Goal: Task Accomplishment & Management: Complete application form

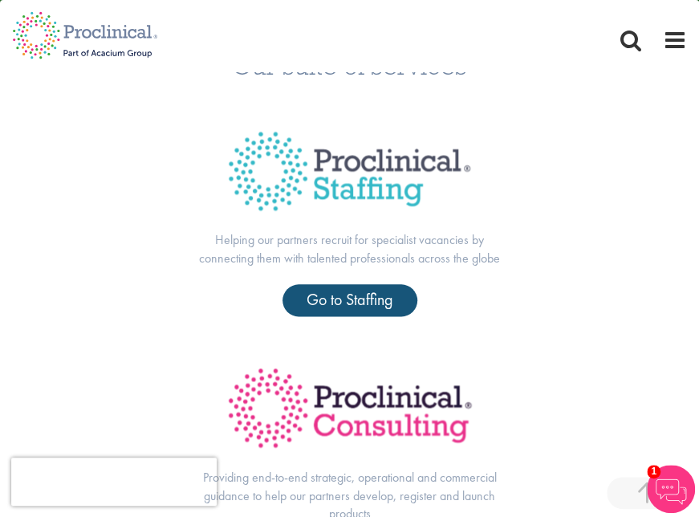
scroll to position [485, 0]
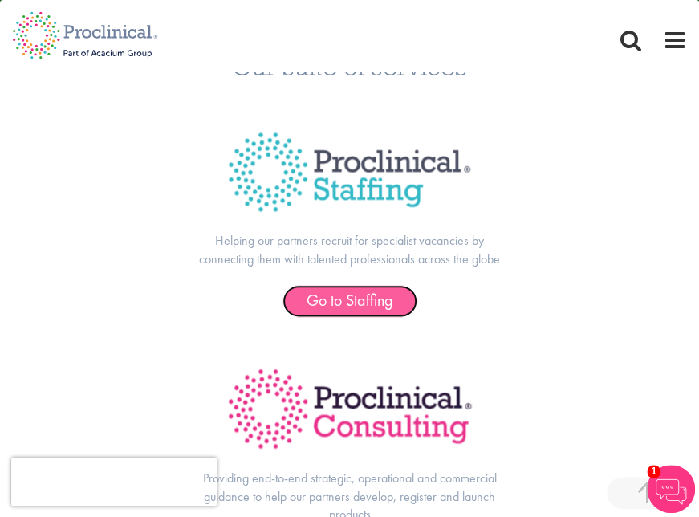
click at [380, 302] on span "Go to Staffing" at bounding box center [350, 300] width 87 height 21
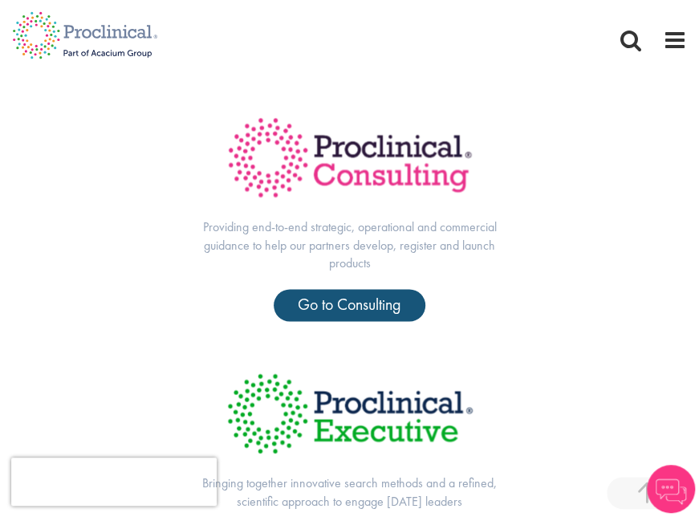
scroll to position [698, 0]
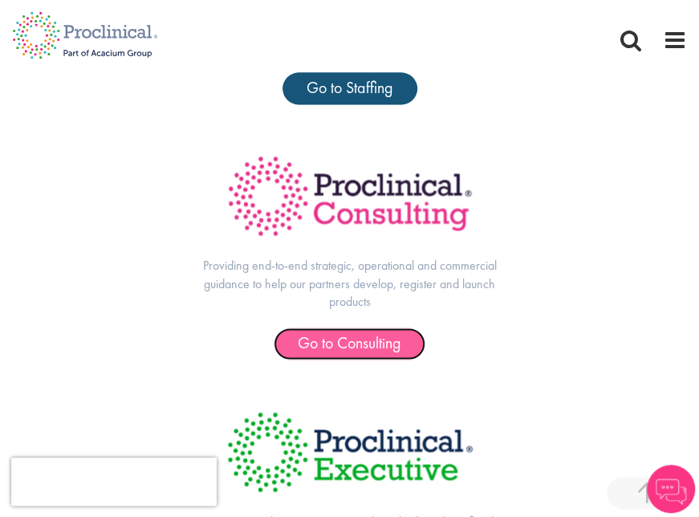
click at [358, 349] on span "Go to Consulting" at bounding box center [350, 342] width 104 height 21
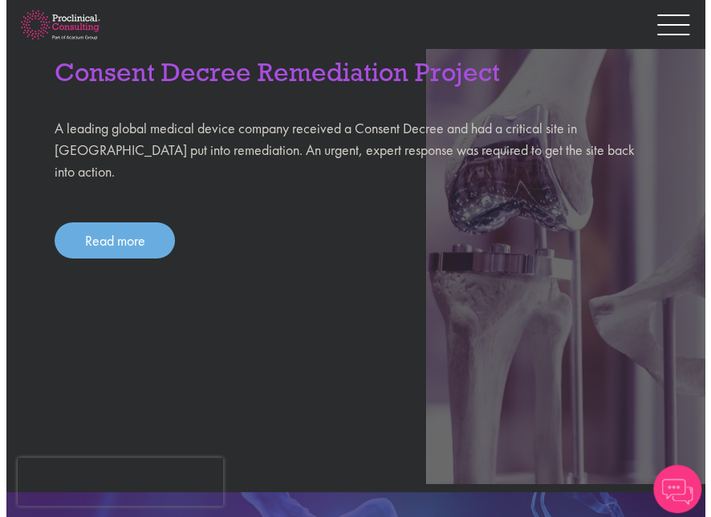
scroll to position [1840, 0]
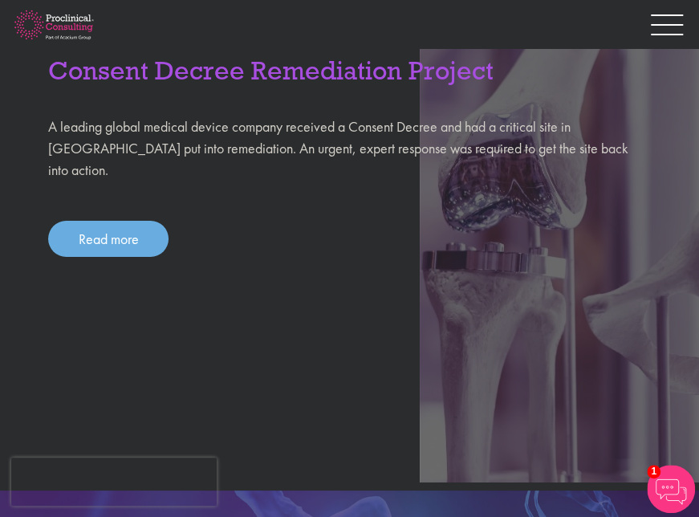
click at [681, 28] on div at bounding box center [667, 28] width 32 height 24
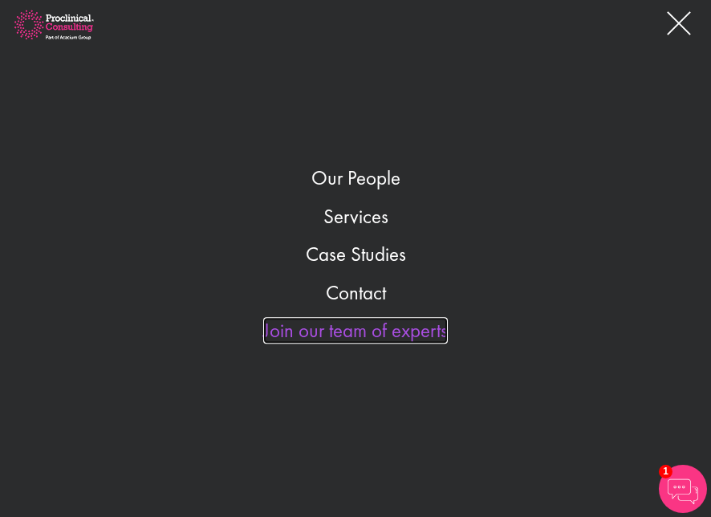
click at [344, 328] on link "Join our team of experts" at bounding box center [355, 330] width 185 height 26
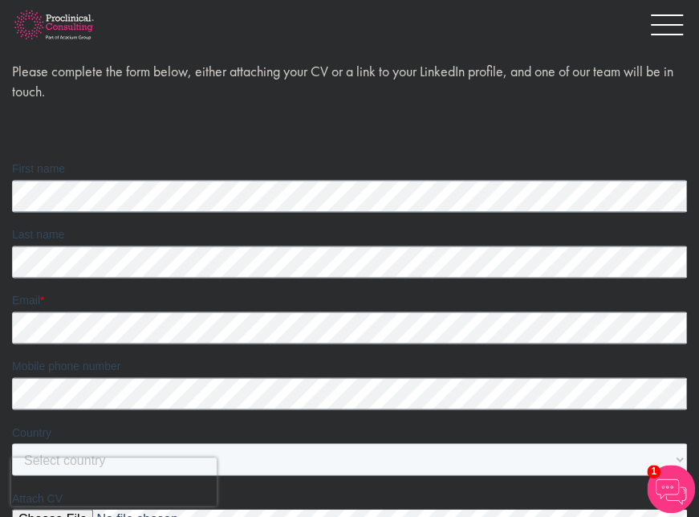
scroll to position [632, 0]
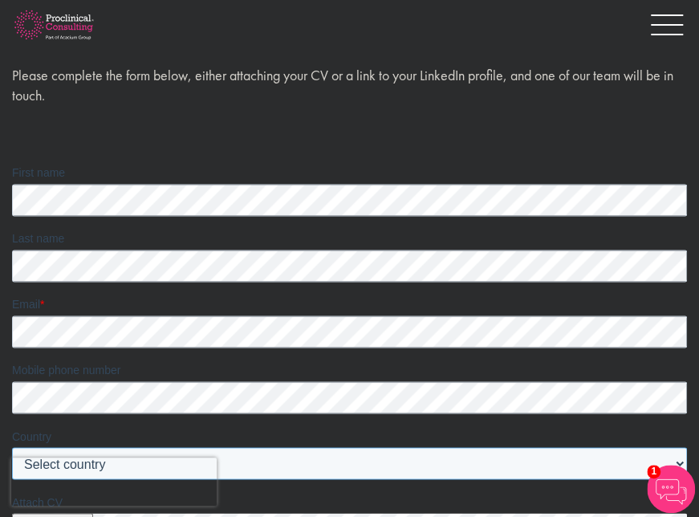
select select "United States"
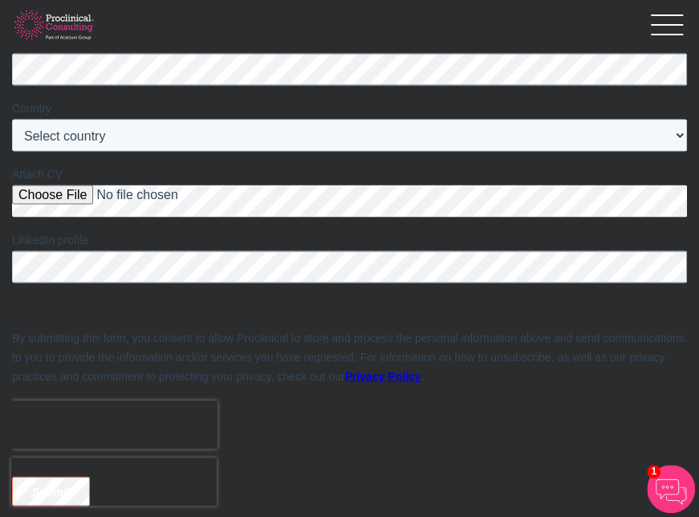
scroll to position [962, 0]
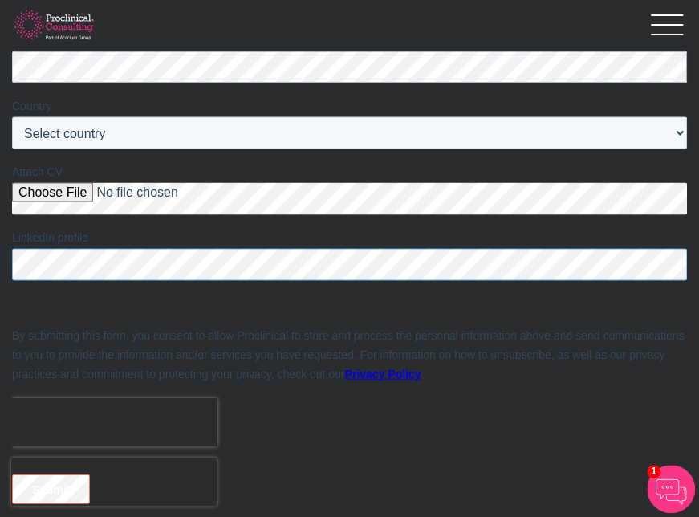
click at [12, 278] on html "First name Last name Email * Mobile phone number Country Select country Afghani…" at bounding box center [349, 204] width 675 height 740
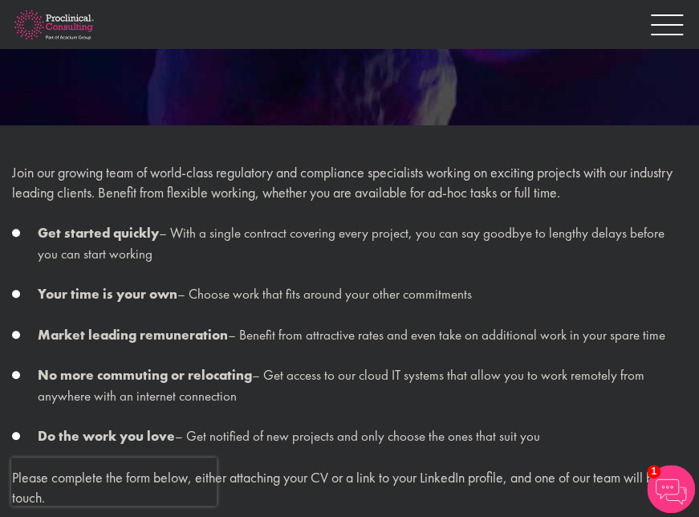
scroll to position [578, 0]
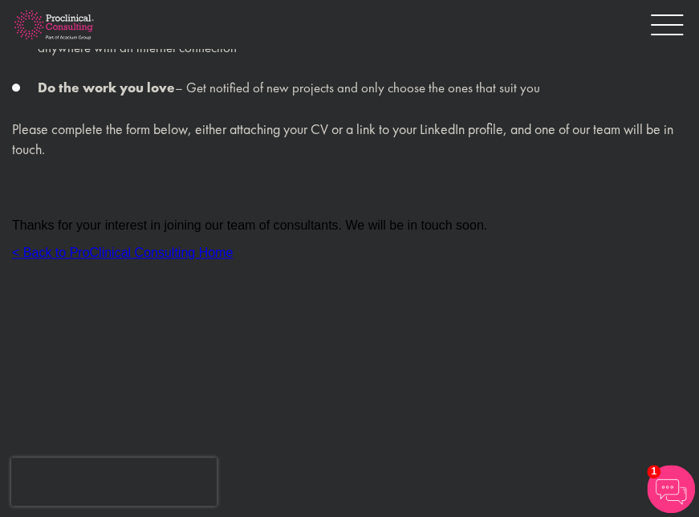
click at [674, 30] on div at bounding box center [667, 28] width 32 height 24
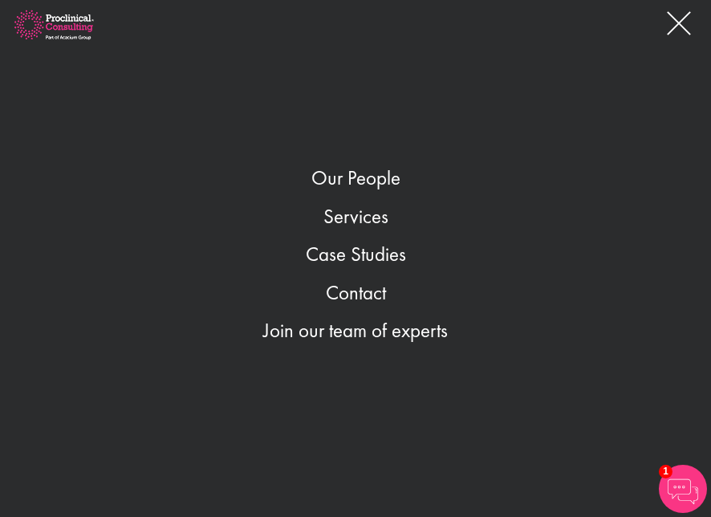
click at [684, 16] on div at bounding box center [679, 15] width 32 height 2
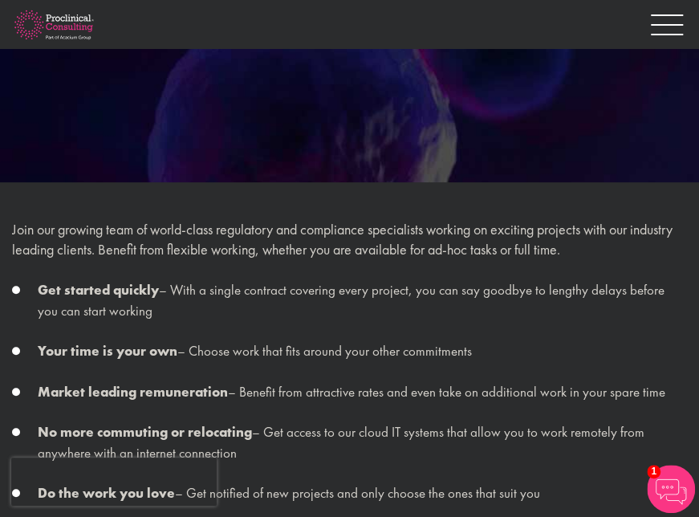
scroll to position [0, 0]
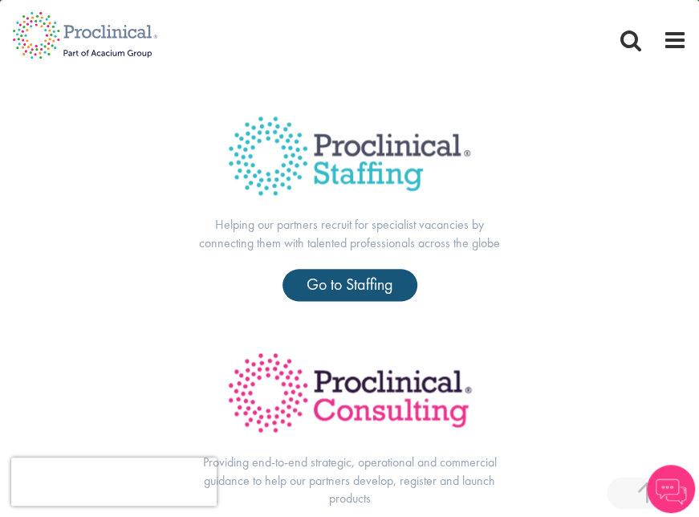
scroll to position [500, 0]
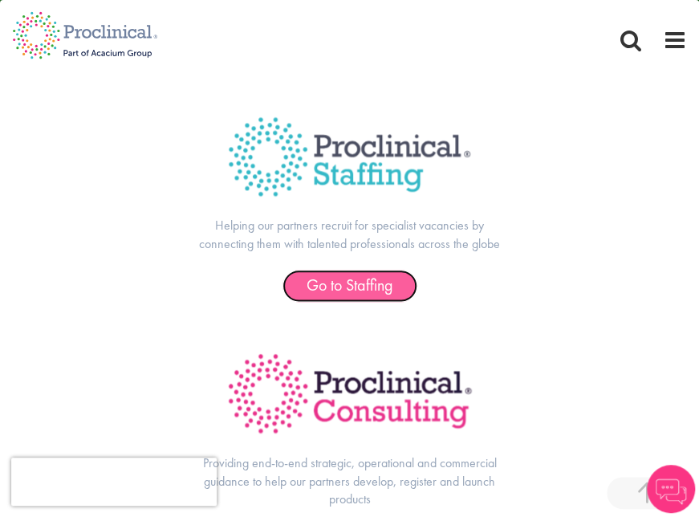
click at [344, 287] on span "Go to Staffing" at bounding box center [350, 285] width 87 height 21
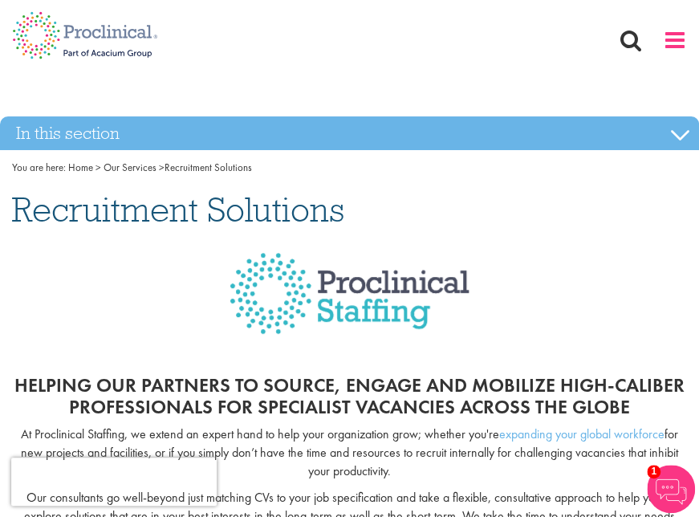
click at [680, 32] on span at bounding box center [675, 40] width 24 height 24
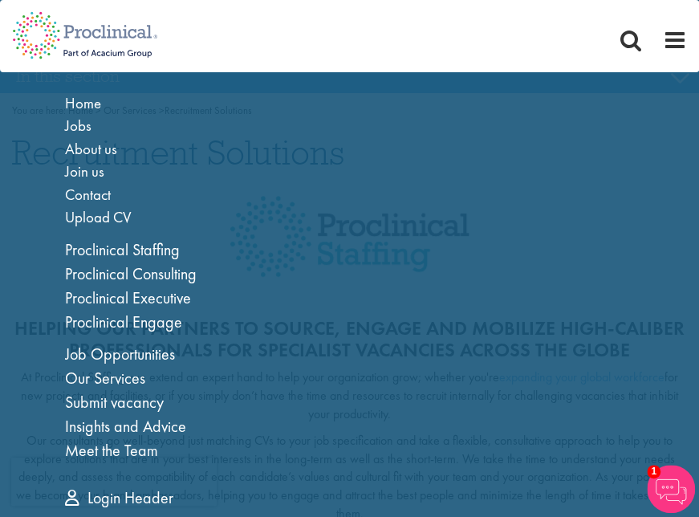
scroll to position [62, 0]
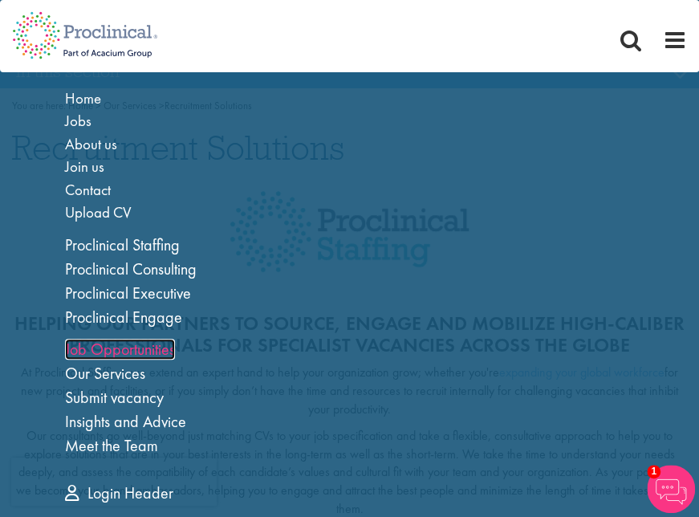
click at [100, 354] on link "Job Opportunities" at bounding box center [120, 349] width 110 height 21
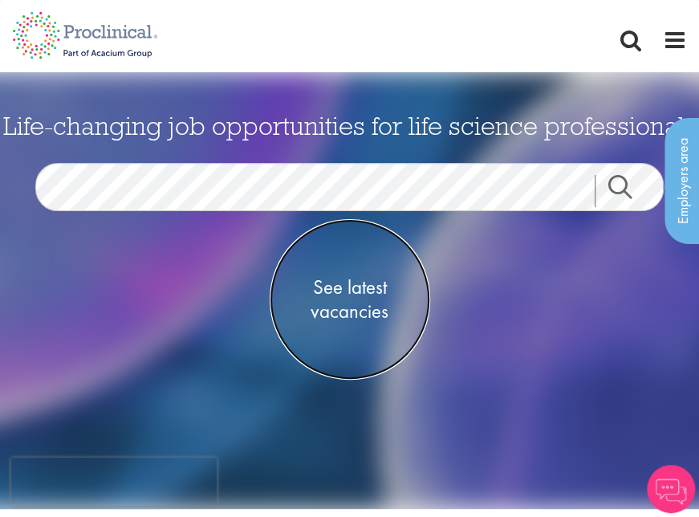
click at [355, 291] on span "See latest vacancies" at bounding box center [350, 299] width 161 height 48
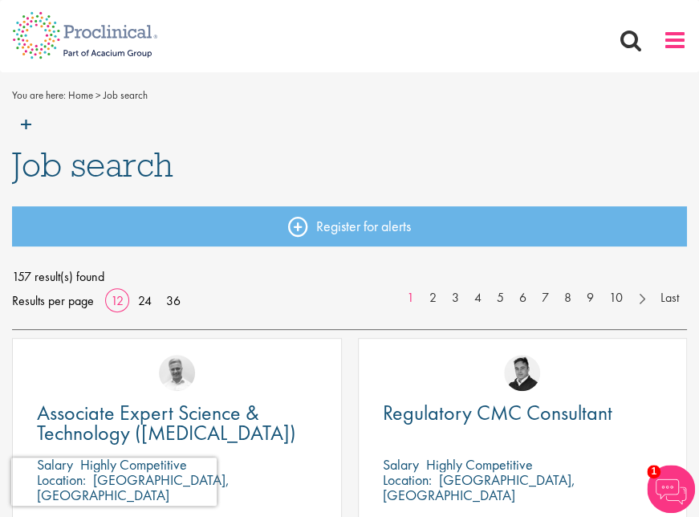
click at [677, 35] on span at bounding box center [675, 40] width 24 height 24
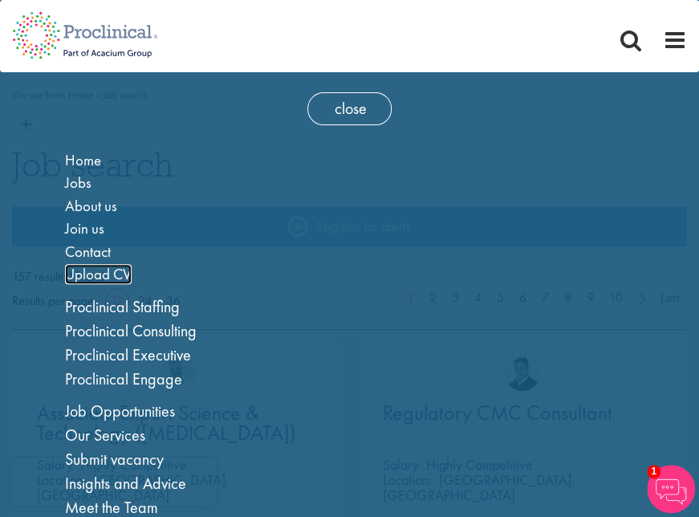
click at [82, 268] on span "Upload CV" at bounding box center [98, 274] width 67 height 20
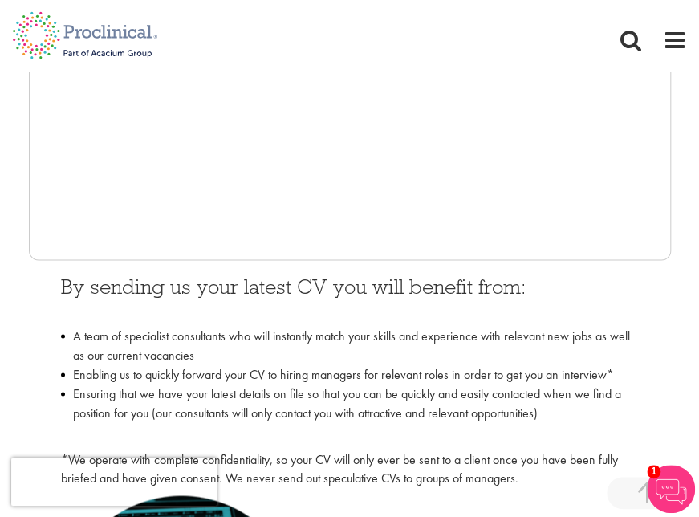
scroll to position [591, 0]
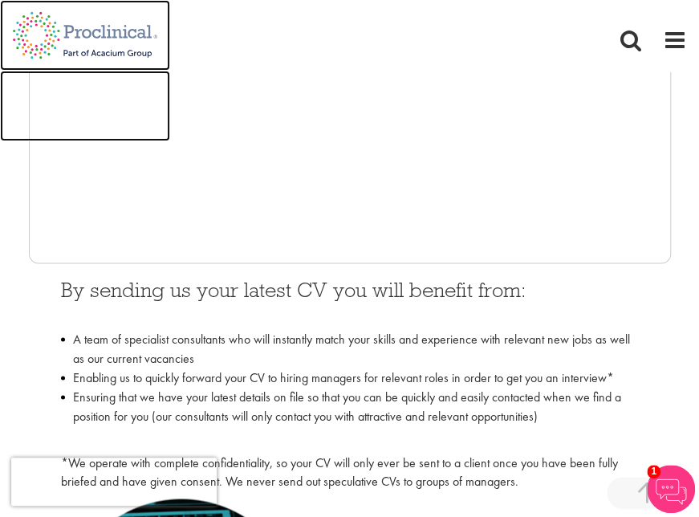
click at [62, 137] on img at bounding box center [85, 106] width 170 height 71
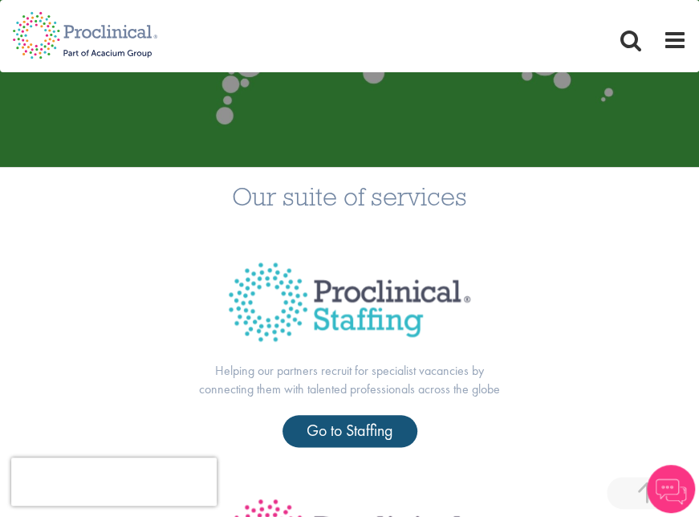
scroll to position [345, 0]
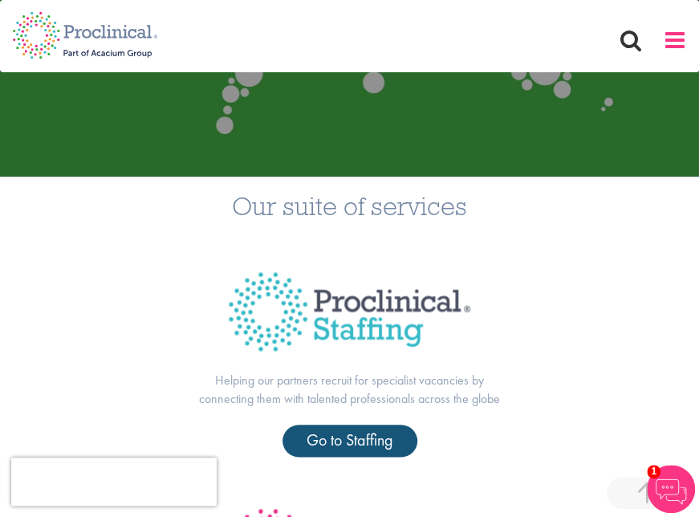
click at [677, 39] on span at bounding box center [675, 40] width 24 height 24
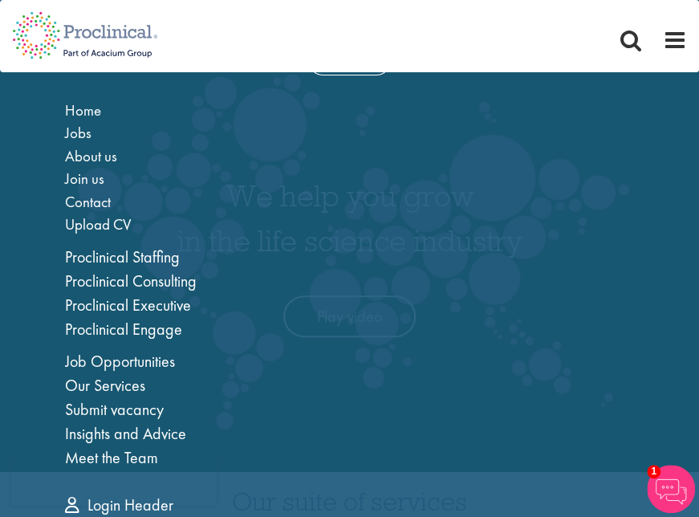
scroll to position [0, 0]
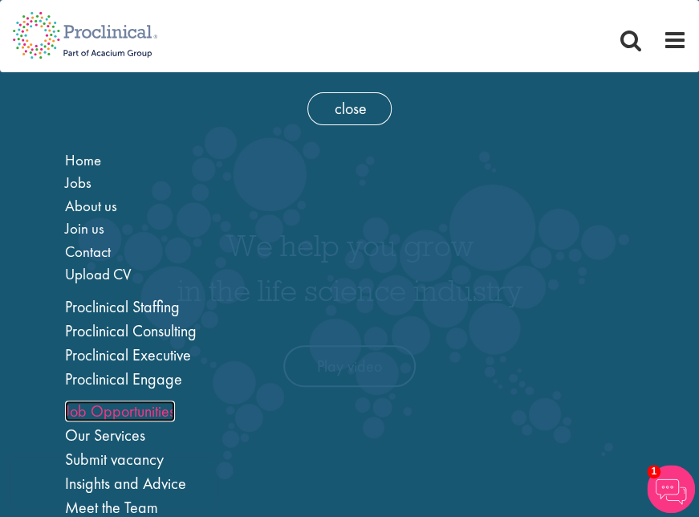
click at [113, 416] on link "Job Opportunities" at bounding box center [120, 411] width 110 height 21
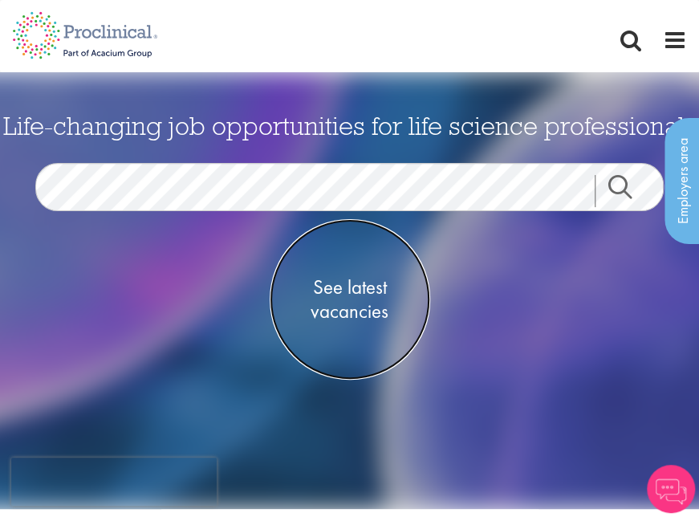
click at [368, 297] on span "See latest vacancies" at bounding box center [350, 299] width 161 height 48
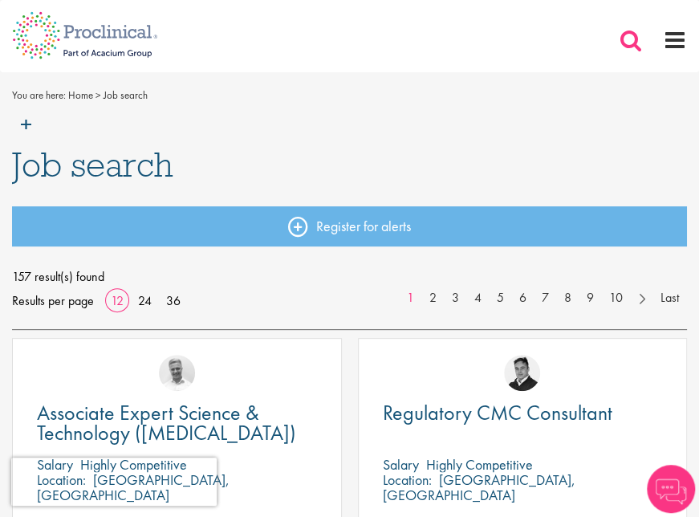
click at [627, 37] on span at bounding box center [631, 40] width 24 height 24
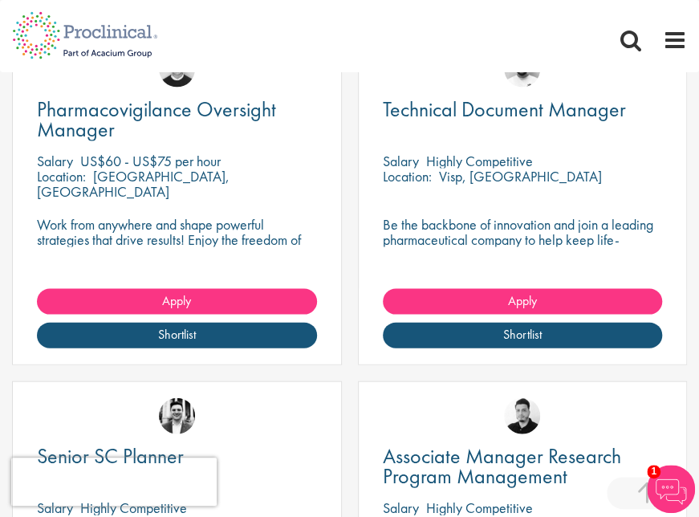
scroll to position [991, 0]
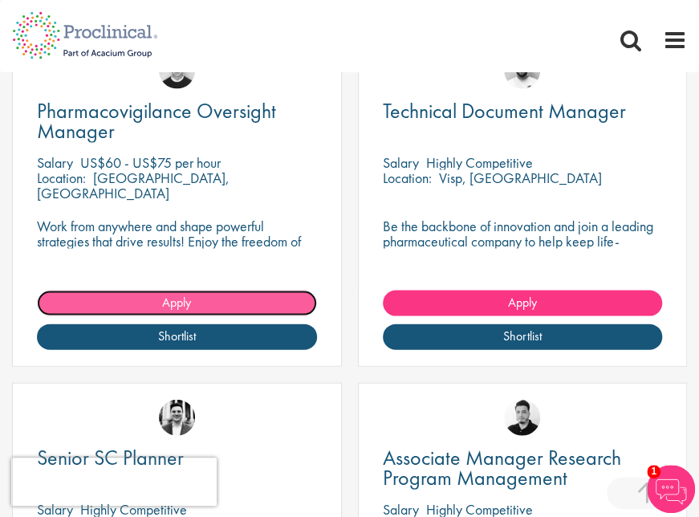
click at [162, 299] on span "Apply" at bounding box center [176, 301] width 29 height 17
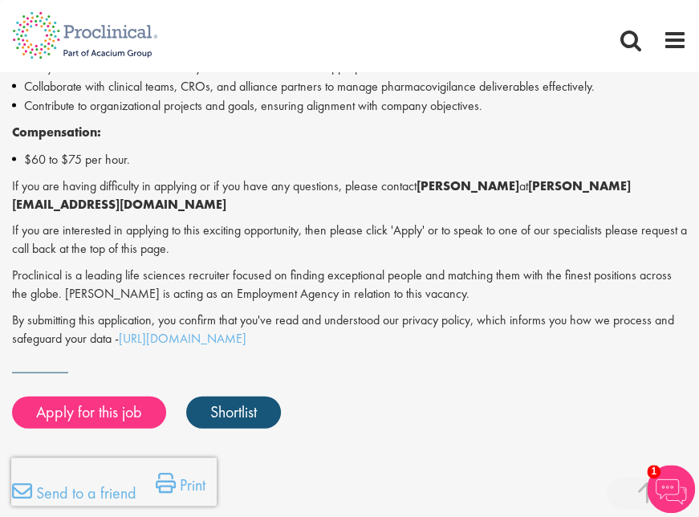
scroll to position [1003, 0]
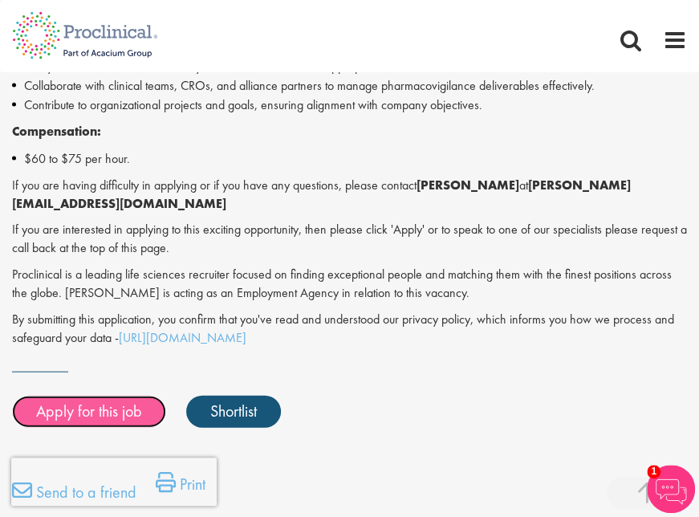
click at [96, 397] on link "Apply for this job" at bounding box center [89, 411] width 154 height 32
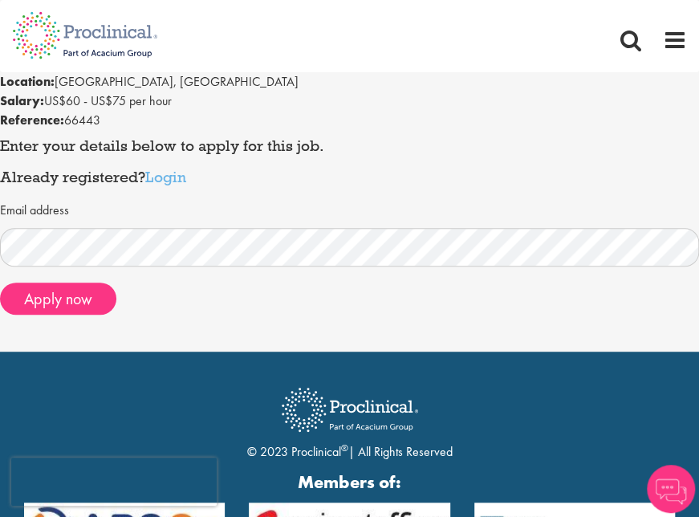
scroll to position [146, 0]
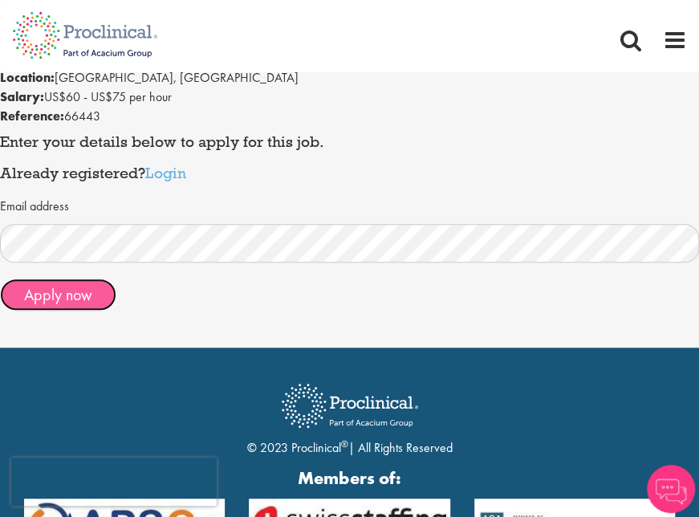
click at [56, 291] on button "Apply now" at bounding box center [58, 295] width 116 height 32
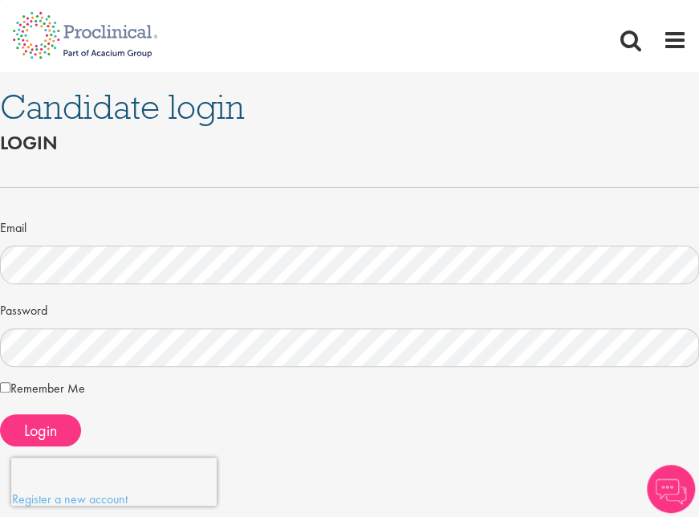
scroll to position [61, 0]
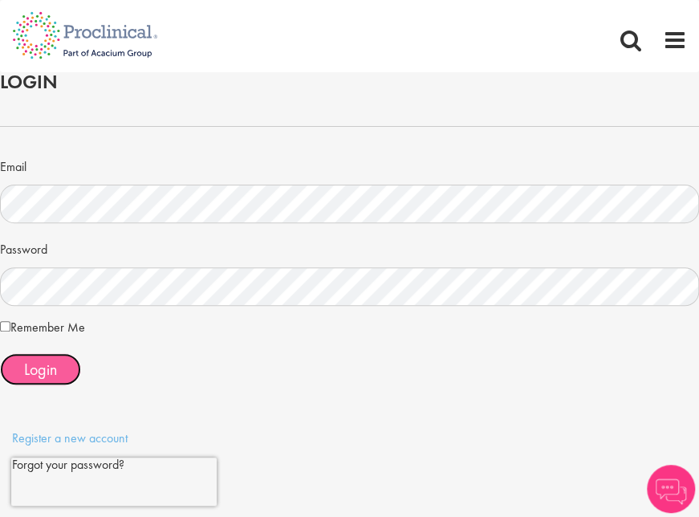
click at [59, 372] on button "Login" at bounding box center [40, 369] width 81 height 32
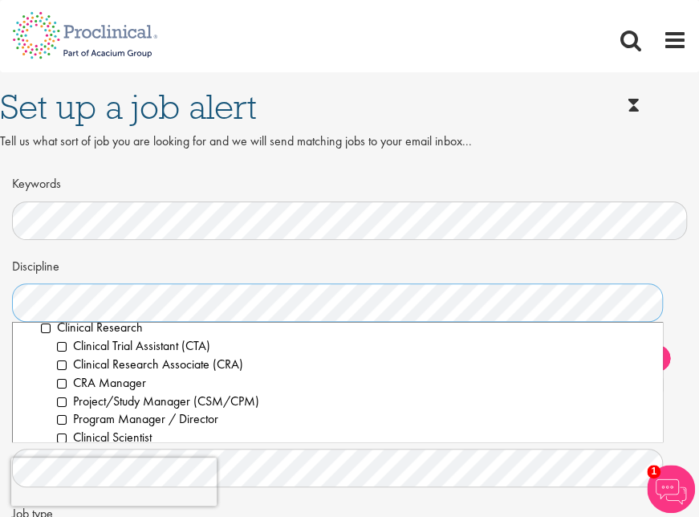
scroll to position [380, 0]
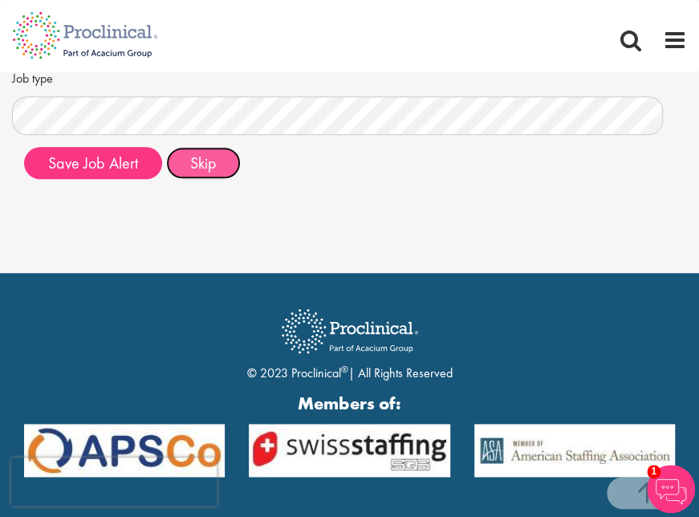
click at [174, 153] on button "Skip" at bounding box center [203, 163] width 75 height 32
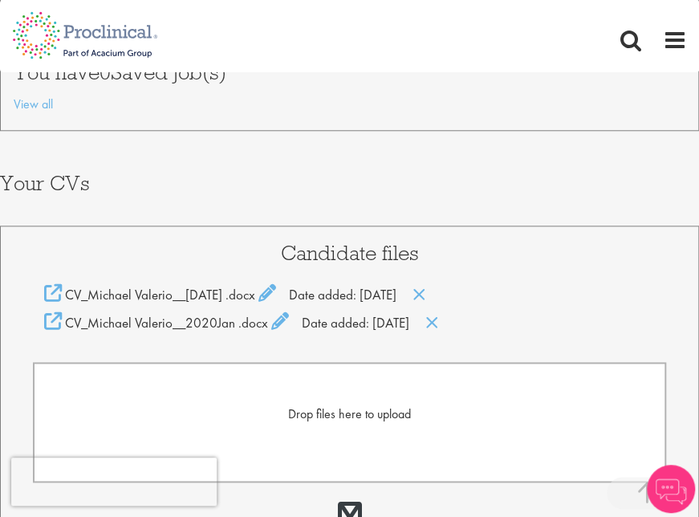
scroll to position [477, 0]
click at [426, 289] on icon at bounding box center [420, 294] width 14 height 18
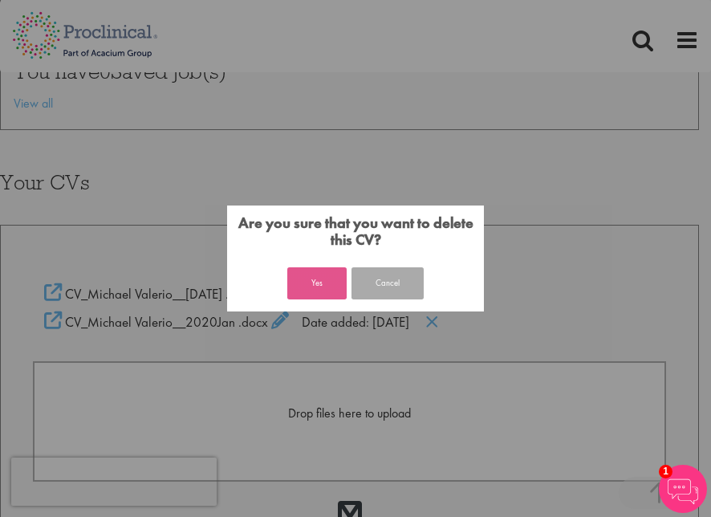
click at [329, 293] on button "Yes" at bounding box center [316, 283] width 59 height 32
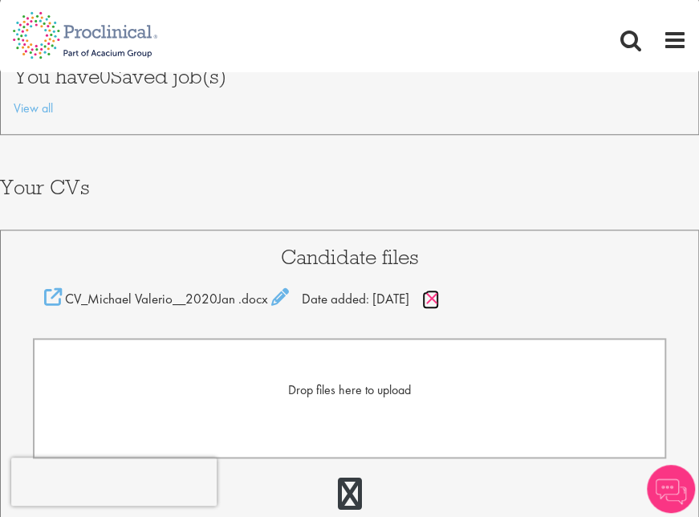
click at [439, 291] on icon at bounding box center [432, 299] width 14 height 18
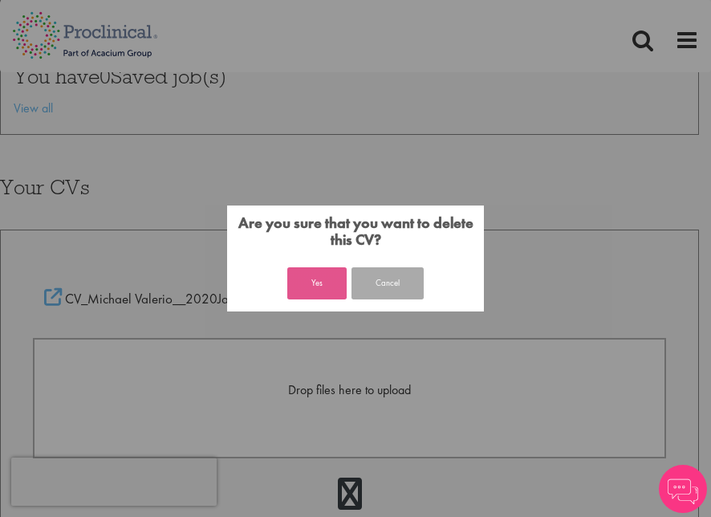
click at [312, 287] on button "Yes" at bounding box center [316, 283] width 59 height 32
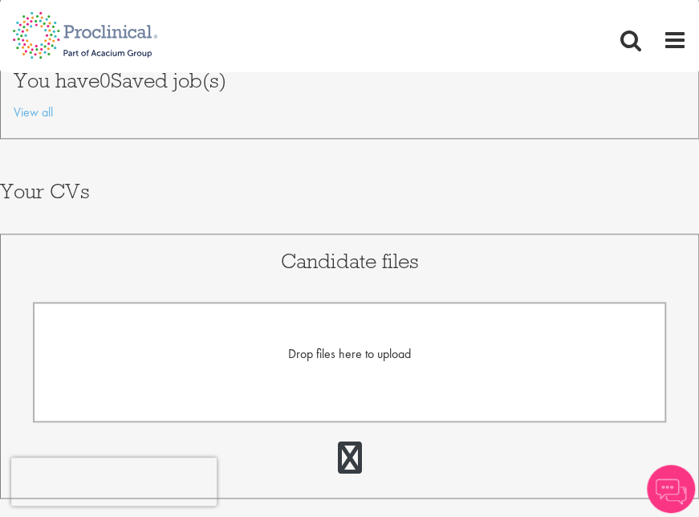
click at [336, 350] on span "Drop files here to upload" at bounding box center [349, 353] width 123 height 17
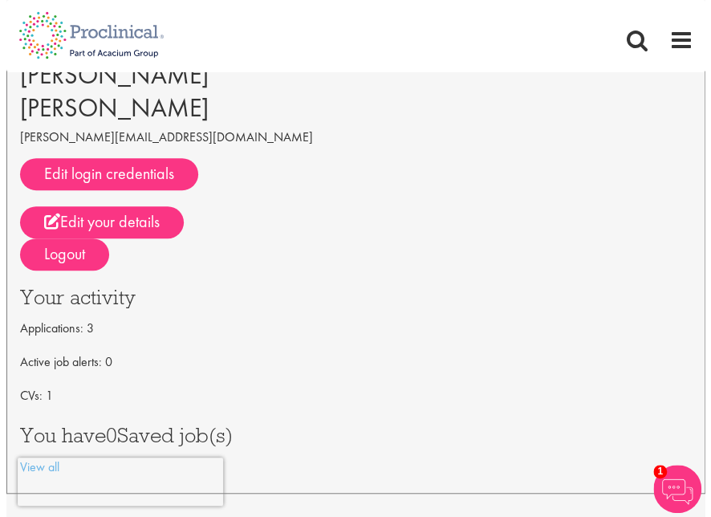
scroll to position [113, 0]
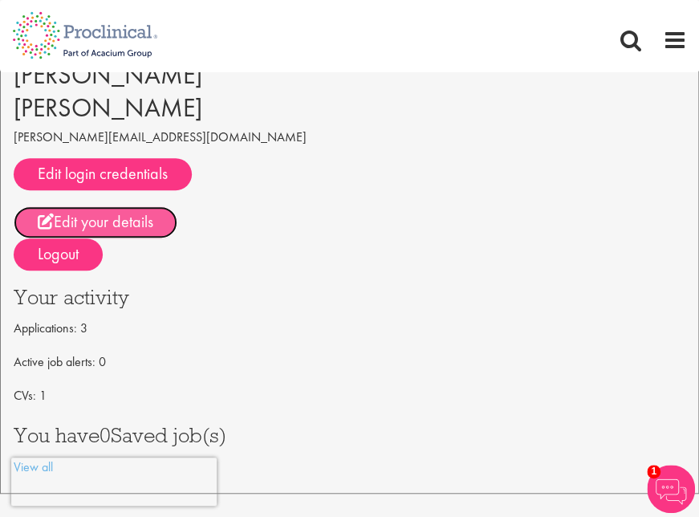
click at [102, 226] on link "Edit your details" at bounding box center [96, 222] width 164 height 32
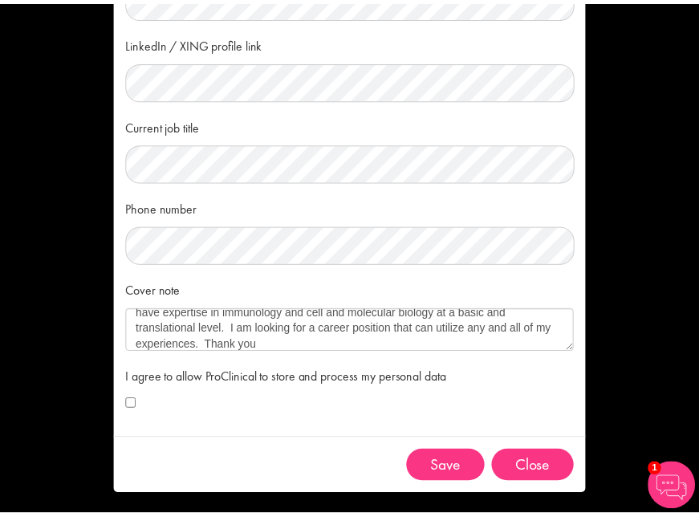
scroll to position [64, 0]
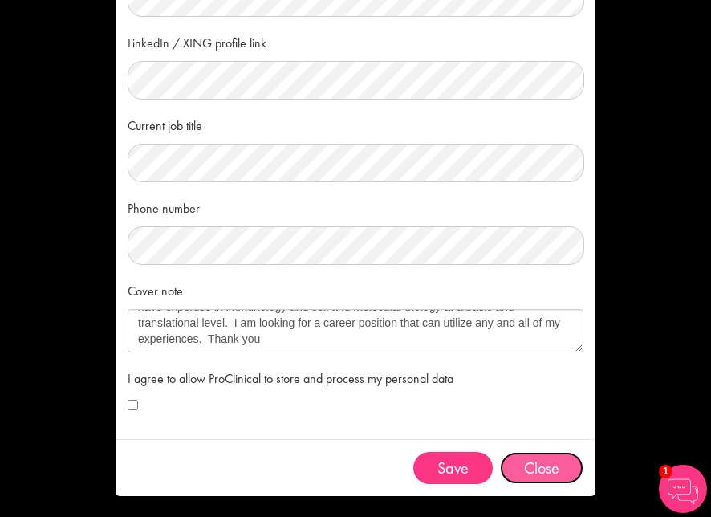
click at [537, 470] on button "Close" at bounding box center [541, 468] width 83 height 32
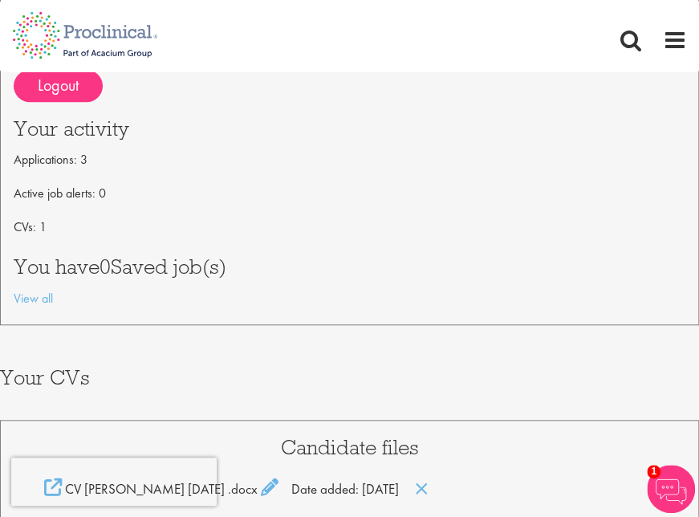
scroll to position [0, 0]
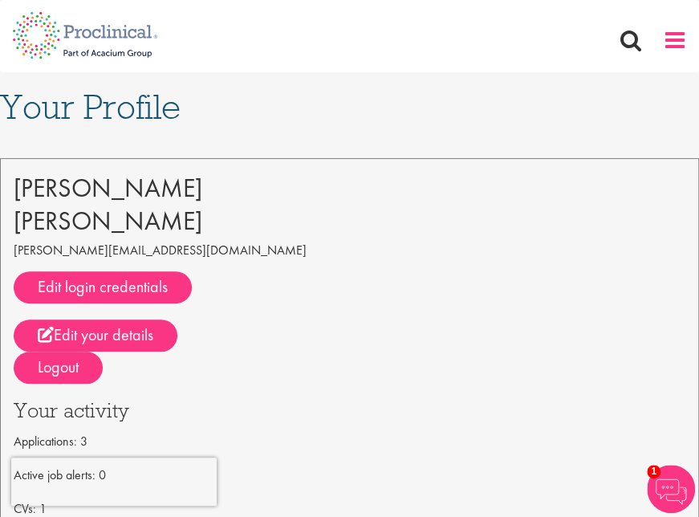
click at [671, 48] on span at bounding box center [675, 40] width 24 height 24
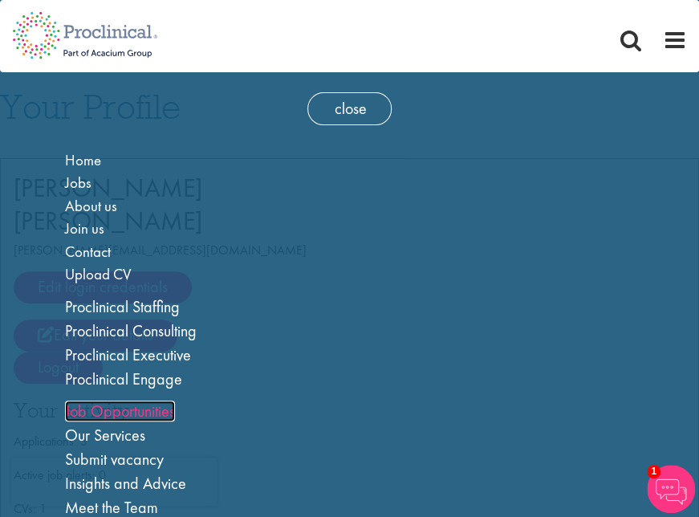
click at [115, 415] on link "Job Opportunities" at bounding box center [120, 411] width 110 height 21
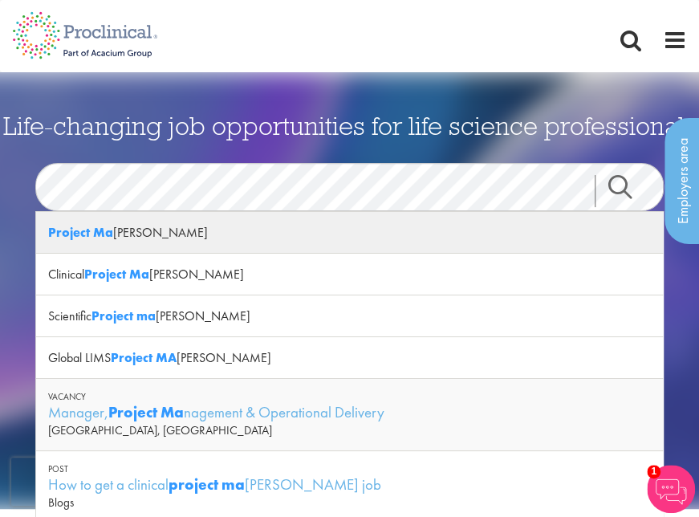
click at [239, 230] on div "Project Ma [PERSON_NAME]" at bounding box center [350, 233] width 628 height 42
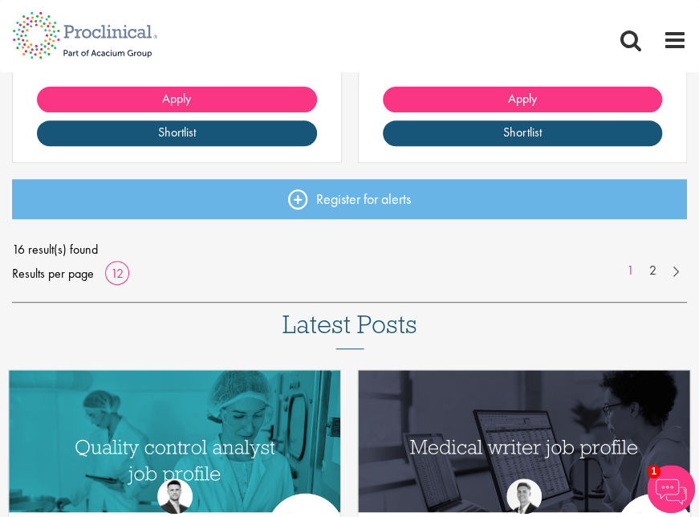
scroll to position [2245, 0]
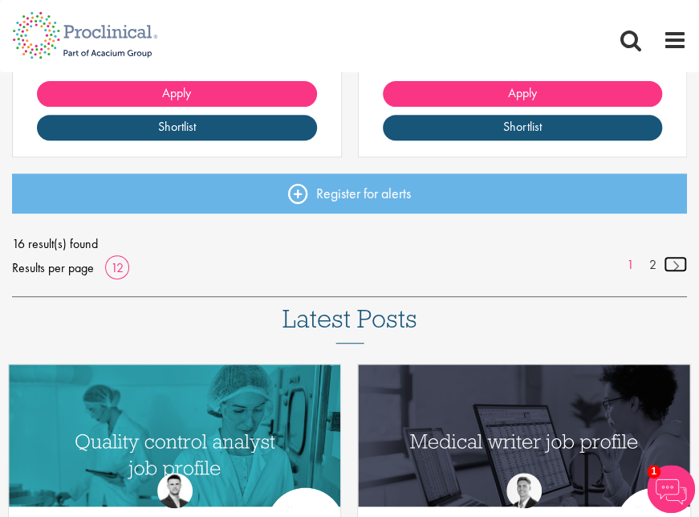
click at [677, 262] on link at bounding box center [675, 264] width 23 height 16
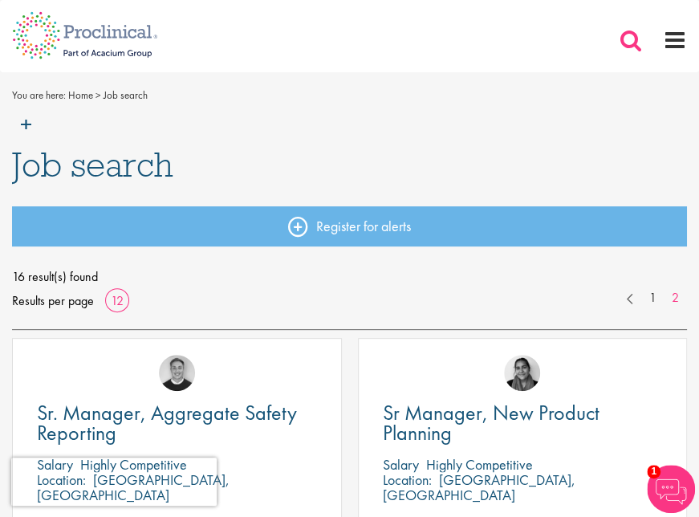
click at [640, 39] on span at bounding box center [631, 40] width 24 height 24
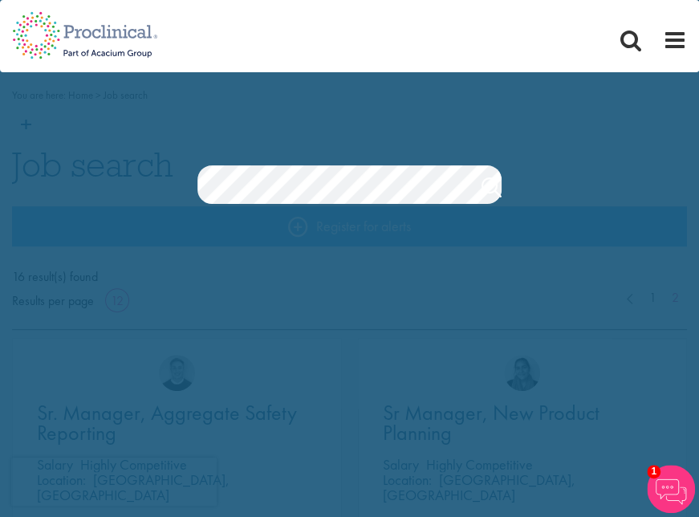
click at [25, 202] on section "Jobs Search" at bounding box center [349, 184] width 699 height 39
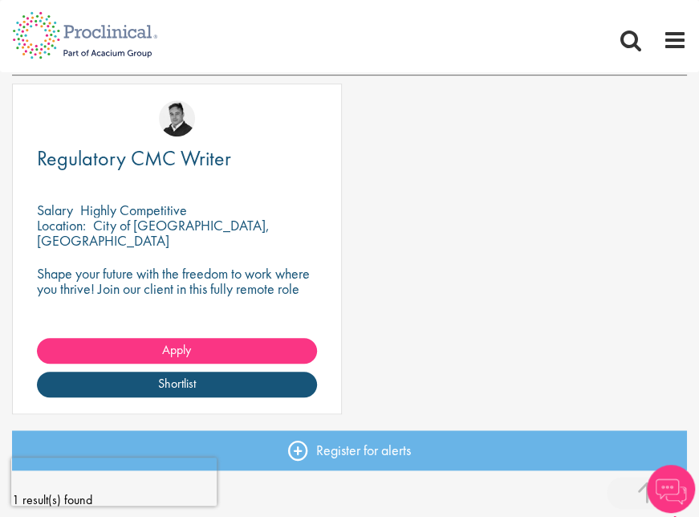
scroll to position [250, 0]
